Goal: Task Accomplishment & Management: Use online tool/utility

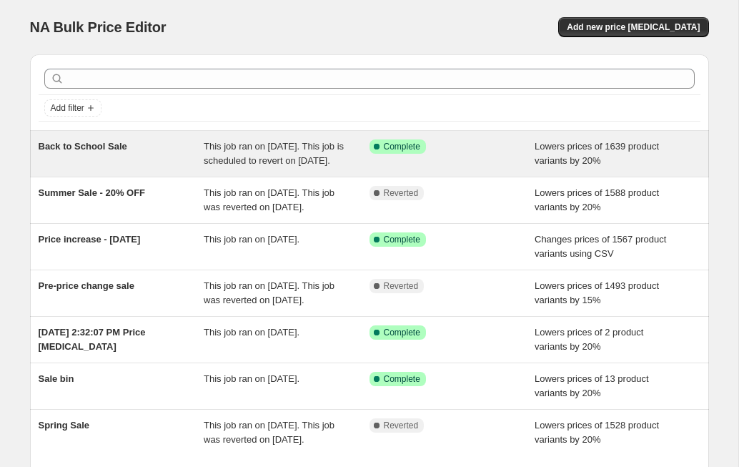
click at [264, 166] on span "This job ran on [DATE]. This job is scheduled to revert on [DATE]." at bounding box center [274, 153] width 140 height 25
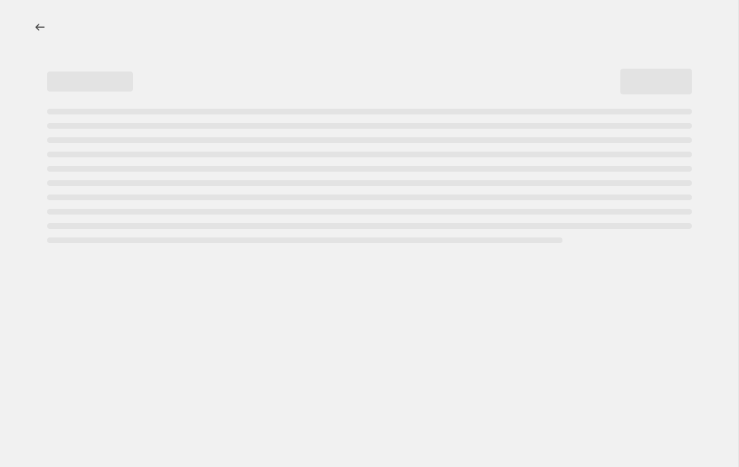
select select "percentage"
select select "collection"
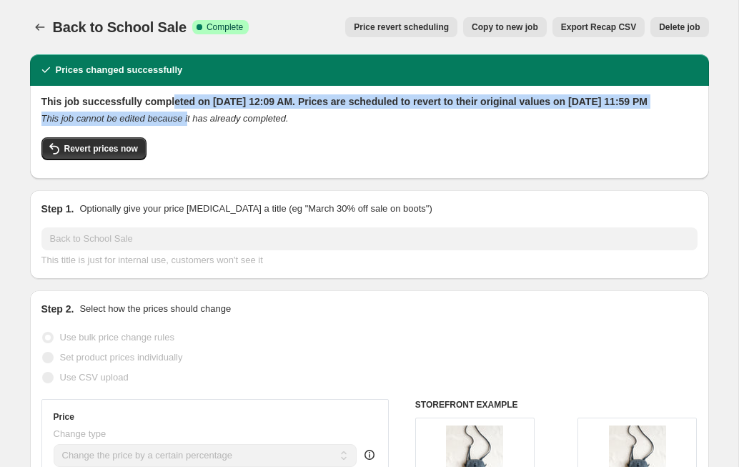
drag, startPoint x: 176, startPoint y: 99, endPoint x: 196, endPoint y: 135, distance: 41.6
click at [196, 135] on div "This job successfully completed on [DATE] 12:09 AM. Prices are scheduled to rev…" at bounding box center [369, 130] width 656 height 73
click at [196, 124] on icon "This job cannot be edited because it has already completed." at bounding box center [164, 118] width 247 height 11
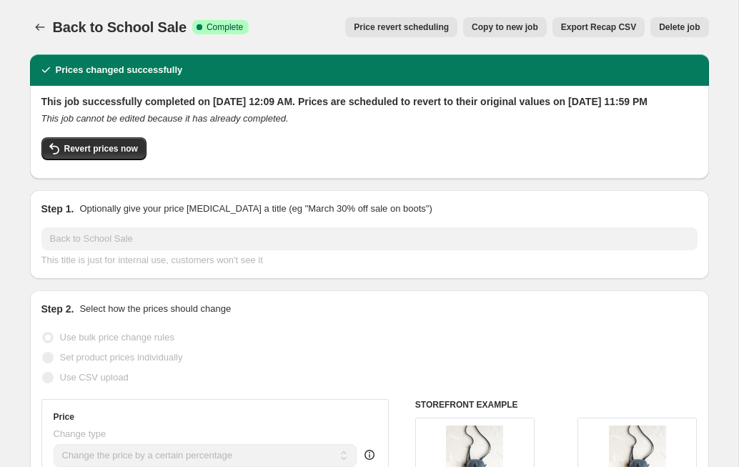
drag, startPoint x: 237, startPoint y: 138, endPoint x: 172, endPoint y: 118, distance: 67.4
click at [172, 118] on div "This job successfully completed on [DATE] 12:09 AM. Prices are scheduled to rev…" at bounding box center [369, 130] width 656 height 73
click at [172, 109] on h2 "This job successfully completed on [DATE] 12:09 AM. Prices are scheduled to rev…" at bounding box center [369, 101] width 656 height 14
click at [519, 29] on span "Copy to new job" at bounding box center [505, 26] width 66 height 11
select select "percentage"
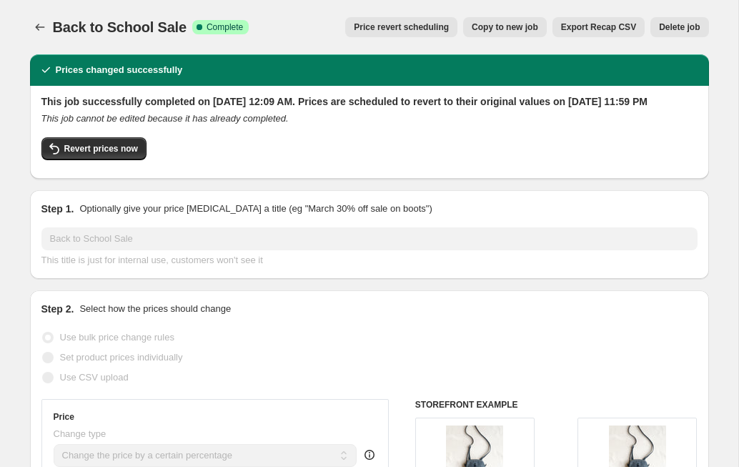
select select "collection"
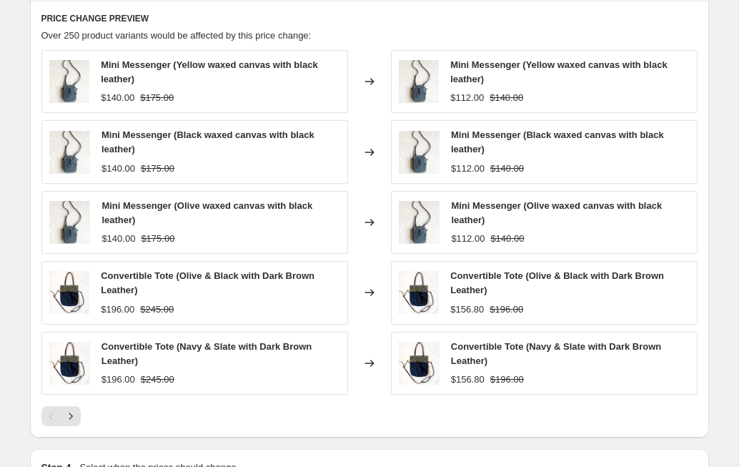
scroll to position [1143, 0]
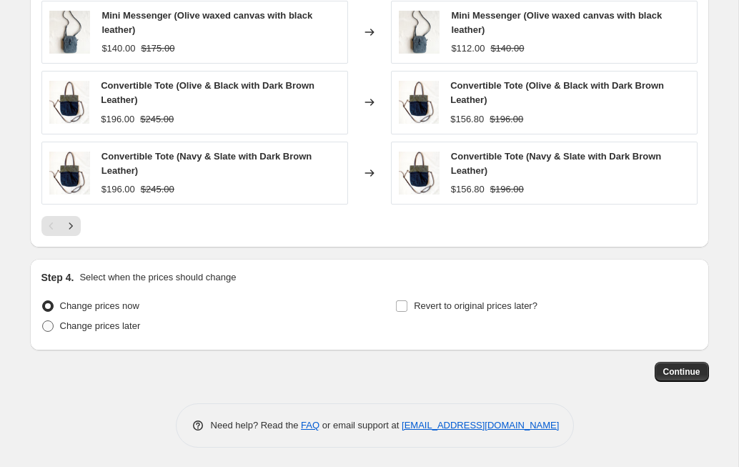
click at [124, 326] on span "Change prices later" at bounding box center [100, 325] width 81 height 11
click at [43, 321] on input "Change prices later" at bounding box center [42, 320] width 1 height 1
radio input "true"
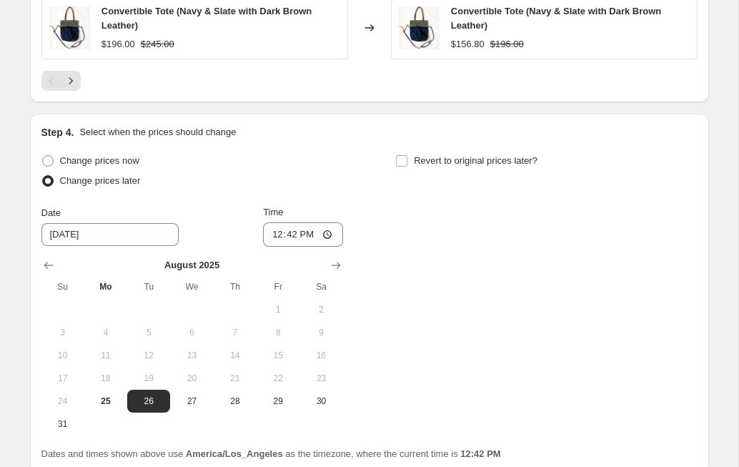
scroll to position [1286, 0]
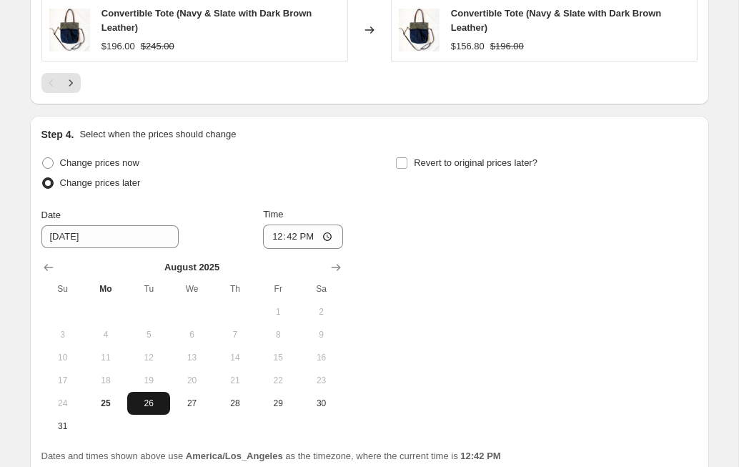
click at [141, 399] on span "26" at bounding box center [148, 402] width 31 height 11
click at [277, 237] on input "12:42" at bounding box center [303, 236] width 80 height 24
type input "12:42"
click at [283, 237] on input "Time" at bounding box center [303, 236] width 80 height 24
type input "01:00"
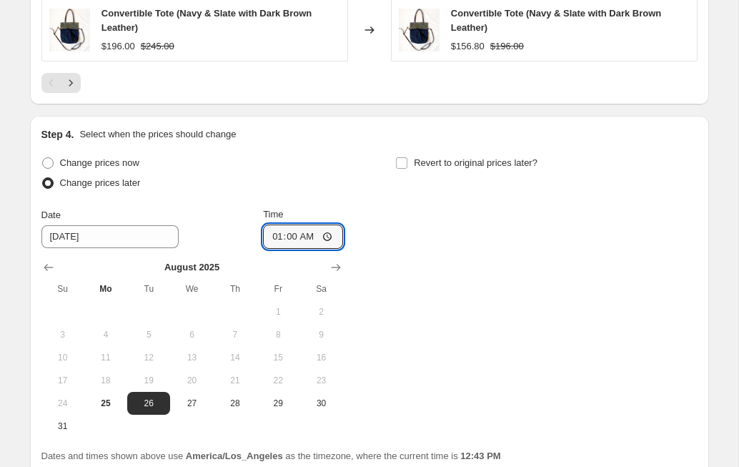
click at [460, 360] on div "Change prices now Change prices later Date [DATE] Time 01:00 [DATE] Su Mo Tu We…" at bounding box center [369, 295] width 656 height 284
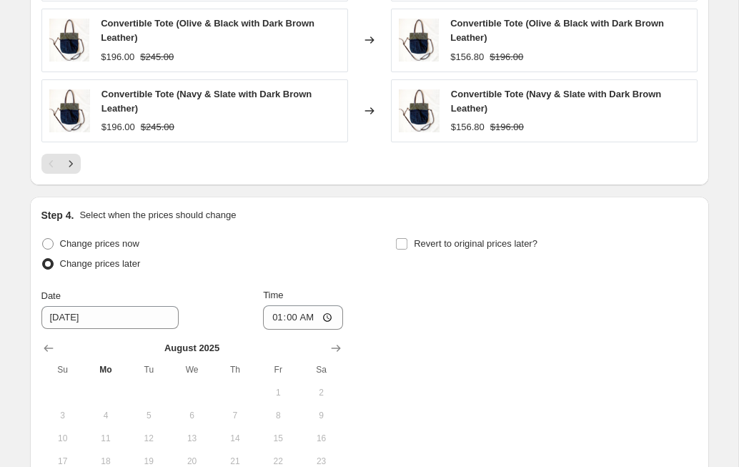
scroll to position [1221, 0]
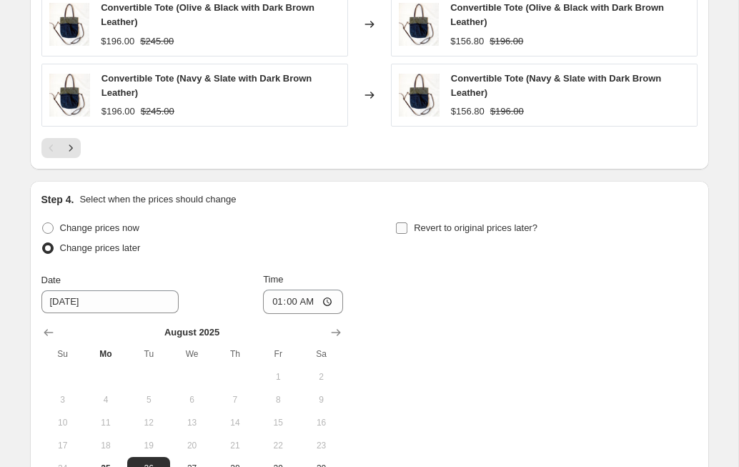
click at [401, 222] on input "Revert to original prices later?" at bounding box center [401, 227] width 11 height 11
checkbox input "true"
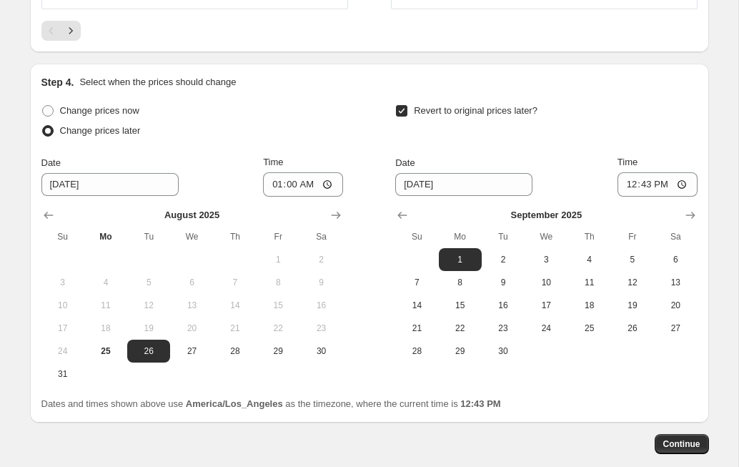
scroll to position [1353, 0]
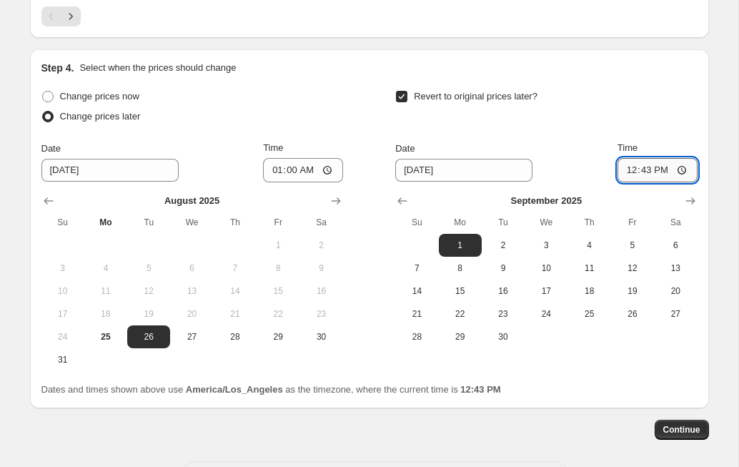
click at [631, 163] on input "12:43" at bounding box center [657, 170] width 80 height 24
type input "23:59"
click at [704, 362] on div "Step 4. Select when the prices should change Change prices now Change prices la…" at bounding box center [369, 228] width 679 height 359
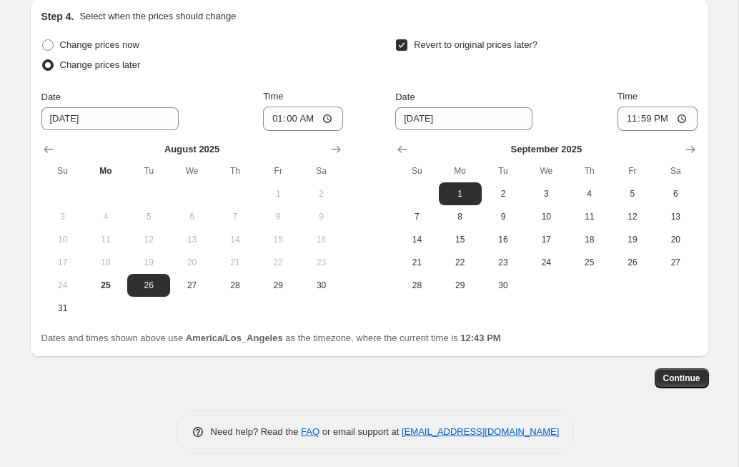
scroll to position [1411, 0]
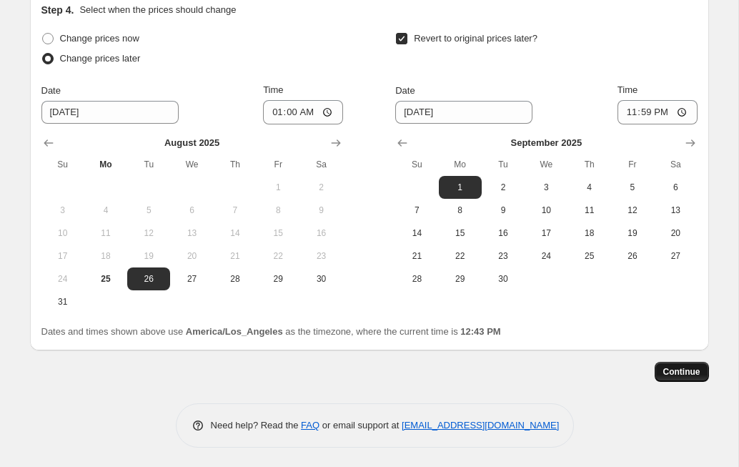
click at [675, 367] on span "Continue" at bounding box center [681, 371] width 37 height 11
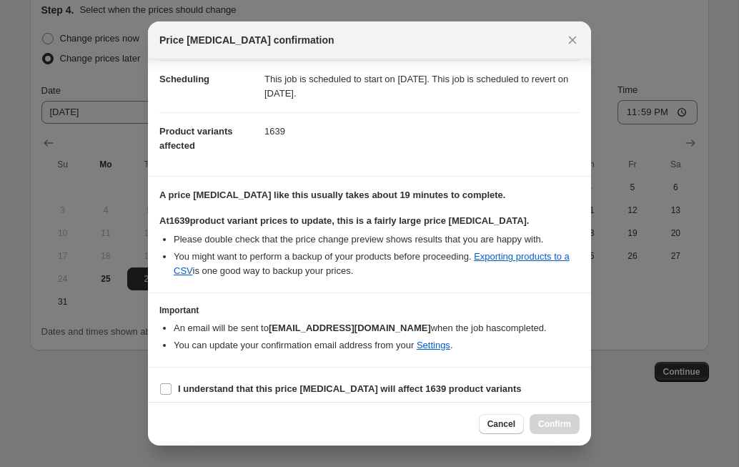
scroll to position [121, 0]
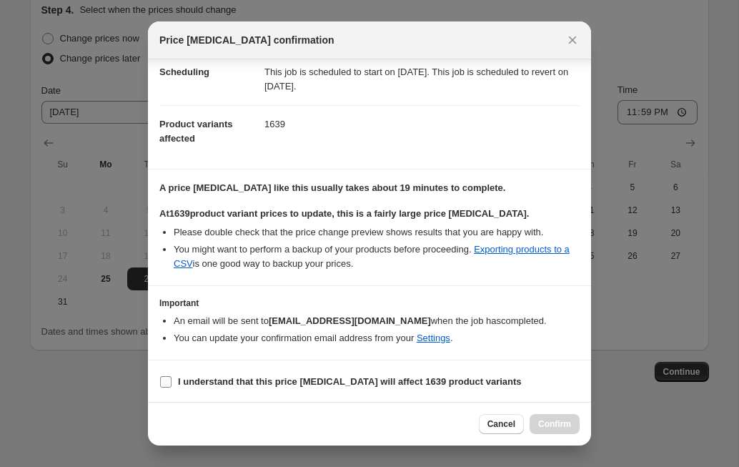
click at [167, 379] on input "I understand that this price [MEDICAL_DATA] will affect 1639 product variants" at bounding box center [165, 381] width 11 height 11
checkbox input "true"
click at [558, 425] on span "Confirm" at bounding box center [554, 423] width 33 height 11
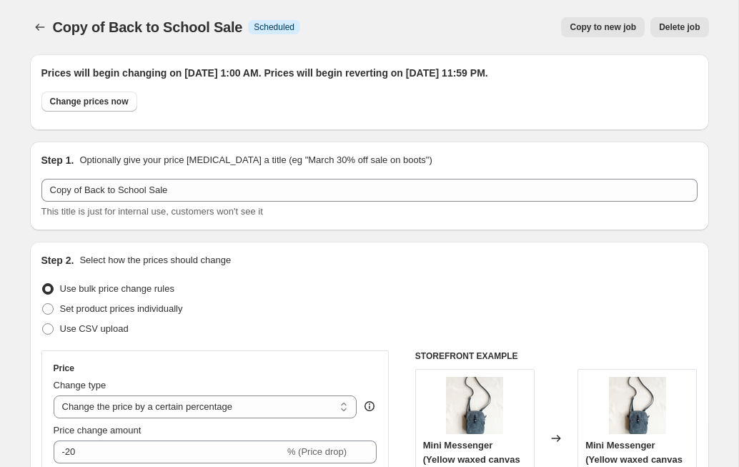
scroll to position [1411, 0]
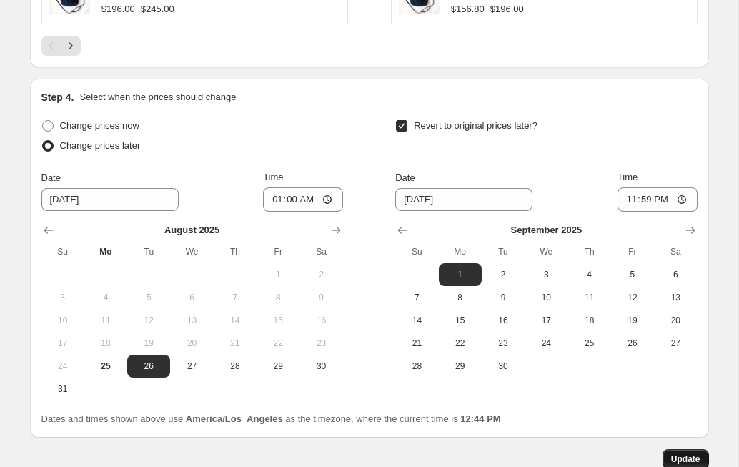
click at [685, 453] on span "Update" at bounding box center [685, 458] width 29 height 11
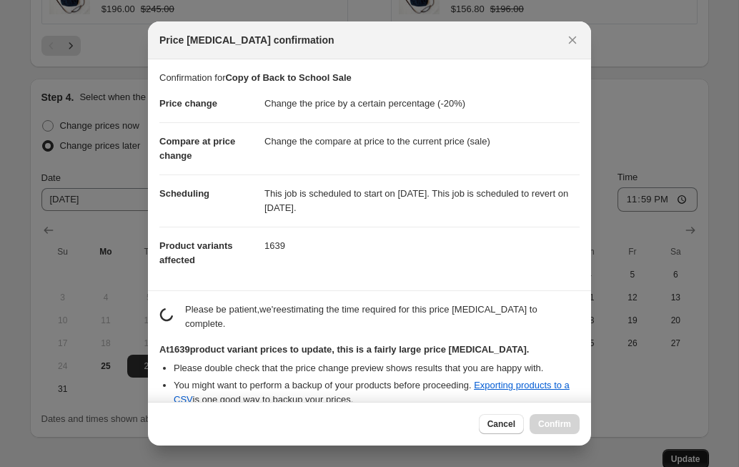
scroll to position [0, 0]
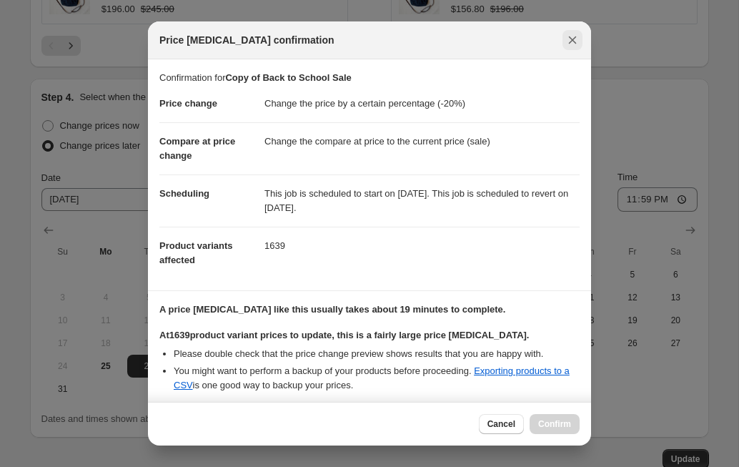
click at [572, 39] on icon "Close" at bounding box center [573, 40] width 8 height 8
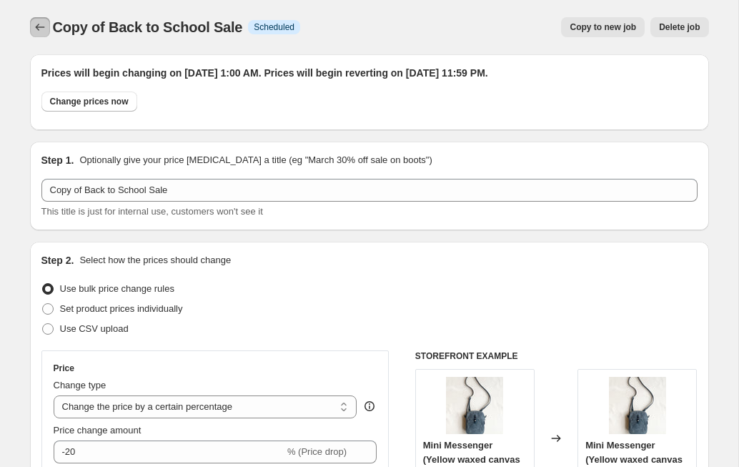
click at [39, 30] on icon "Price change jobs" at bounding box center [40, 27] width 14 height 14
